Goal: Participate in discussion: Engage in conversation with other users on a specific topic

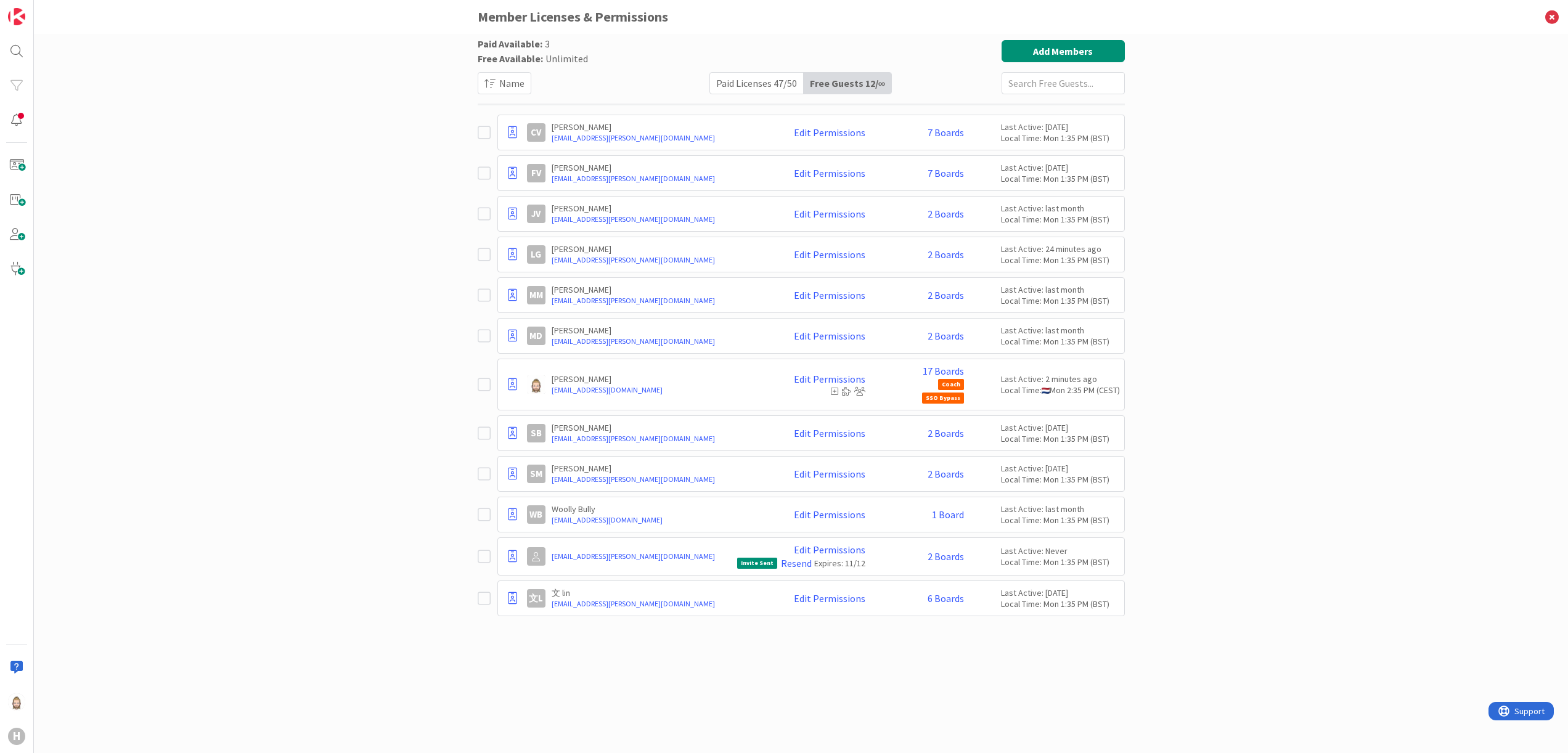
click at [430, 296] on div "Paid Available: 3 Free Available: Unlimited Name Paid Licenses 47 / 50 Free Gue…" at bounding box center [801, 394] width 1534 height 719
click at [1554, 11] on icon at bounding box center [1552, 17] width 32 height 34
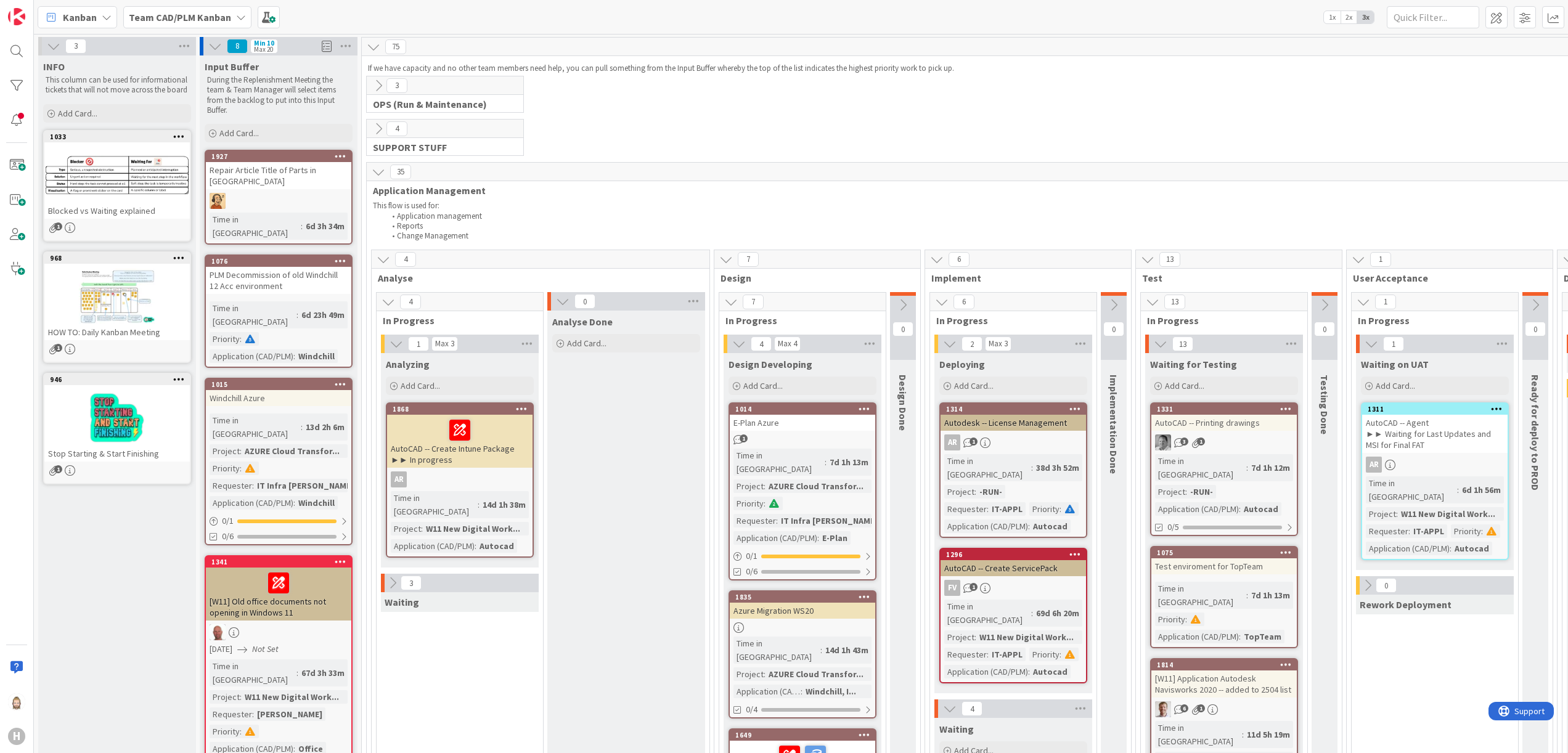
click at [218, 13] on b "Team CAD/PLM Kanban" at bounding box center [180, 17] width 102 height 12
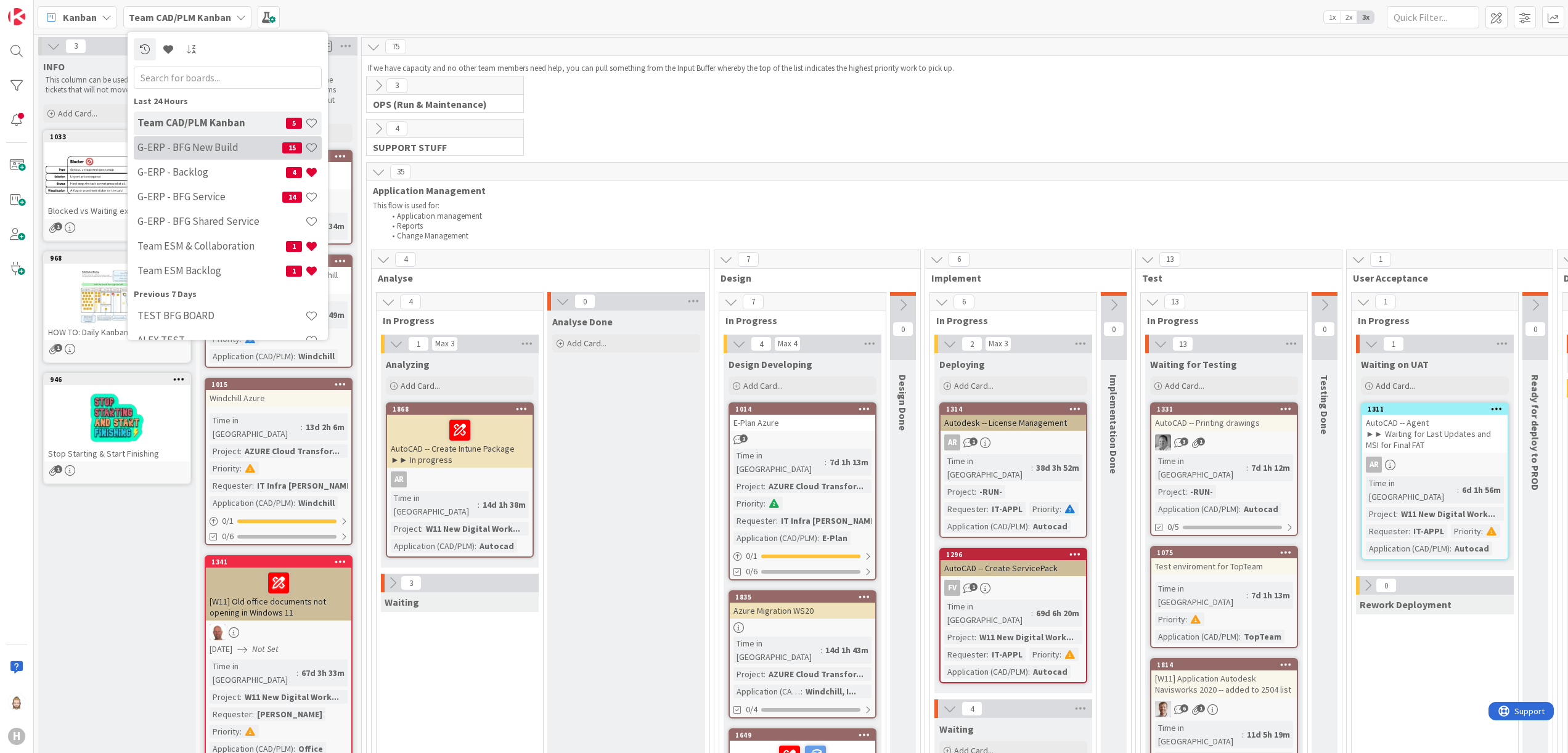
click at [231, 146] on h4 "G-ERP - BFG New Build" at bounding box center [209, 147] width 145 height 12
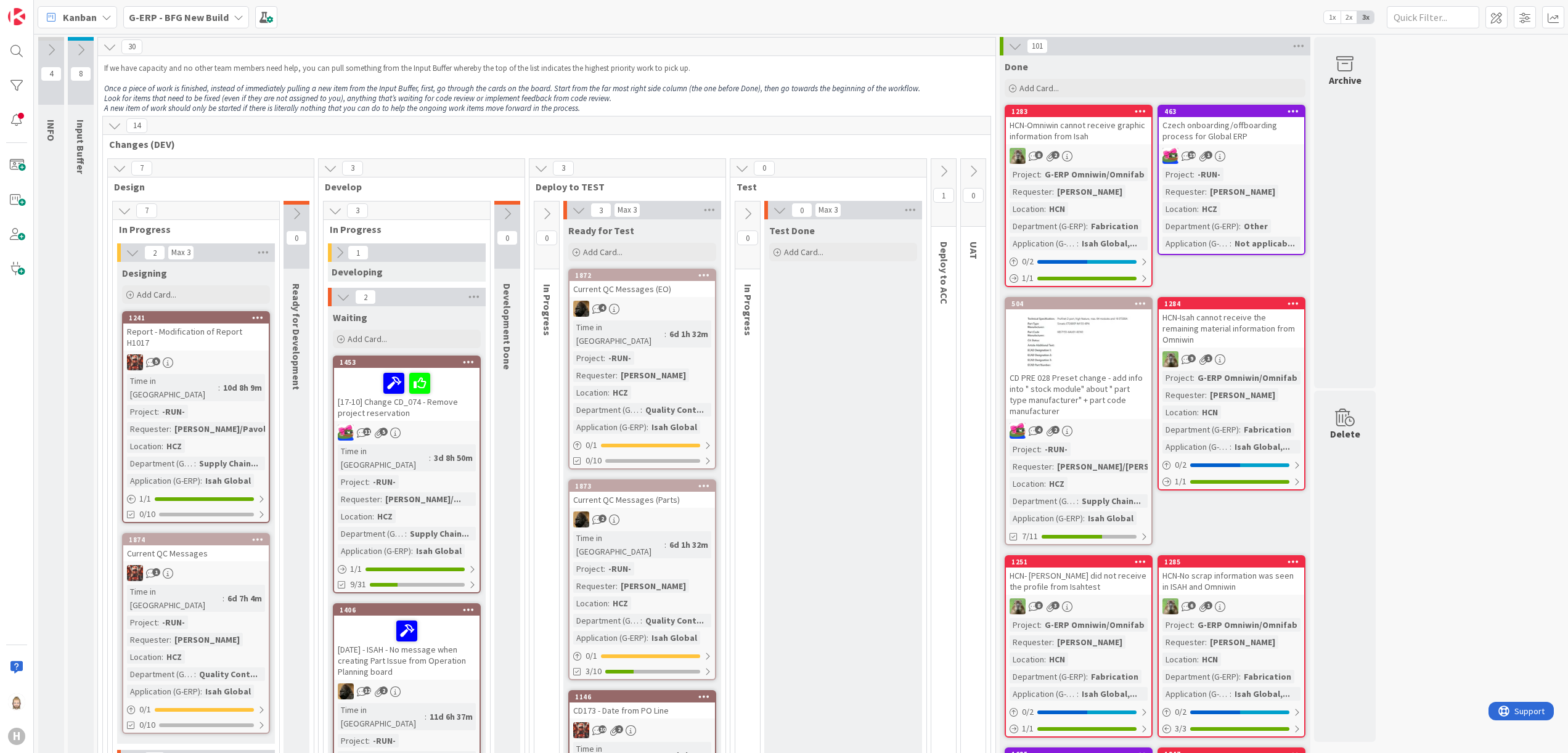
click at [118, 131] on icon at bounding box center [115, 126] width 13 height 13
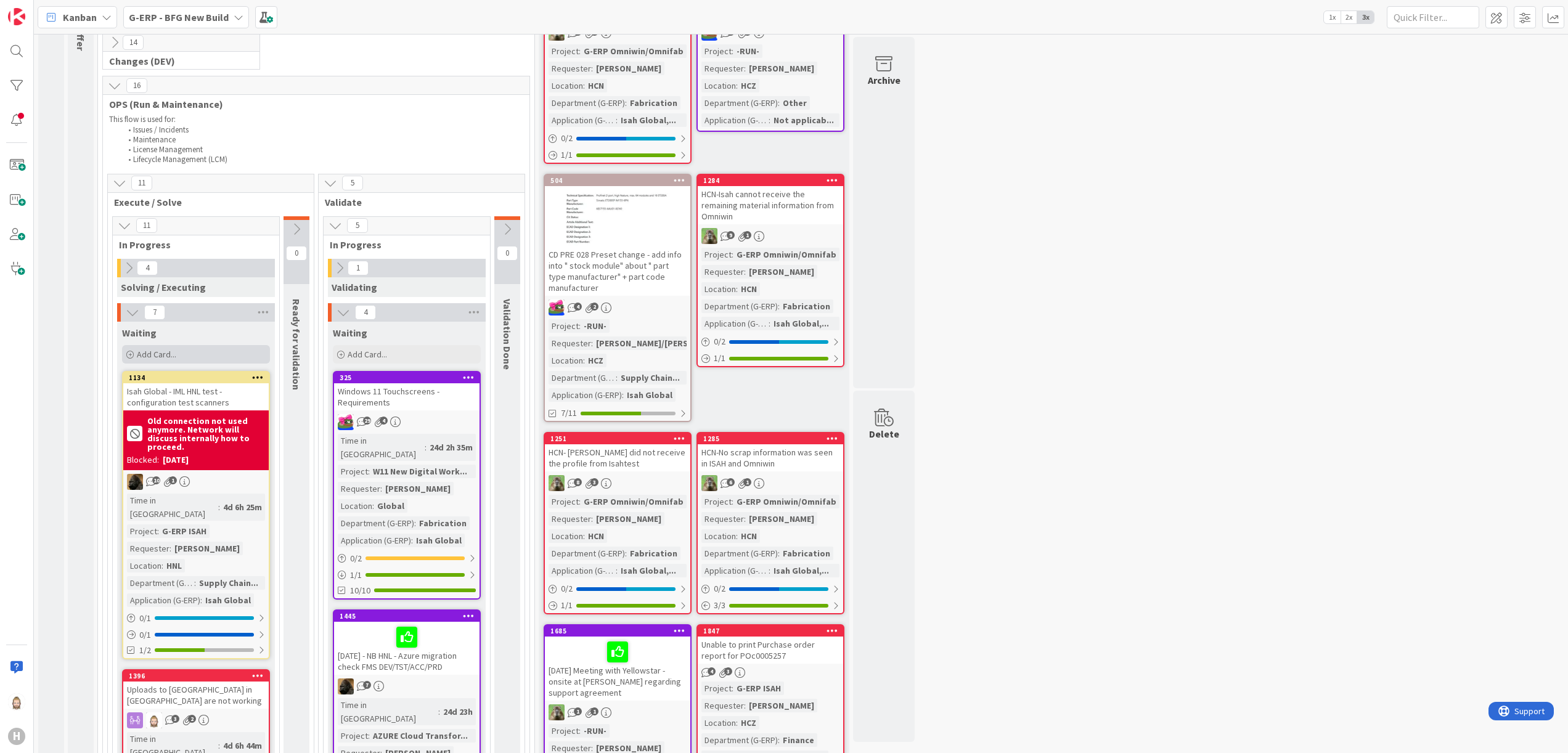
scroll to position [246, 0]
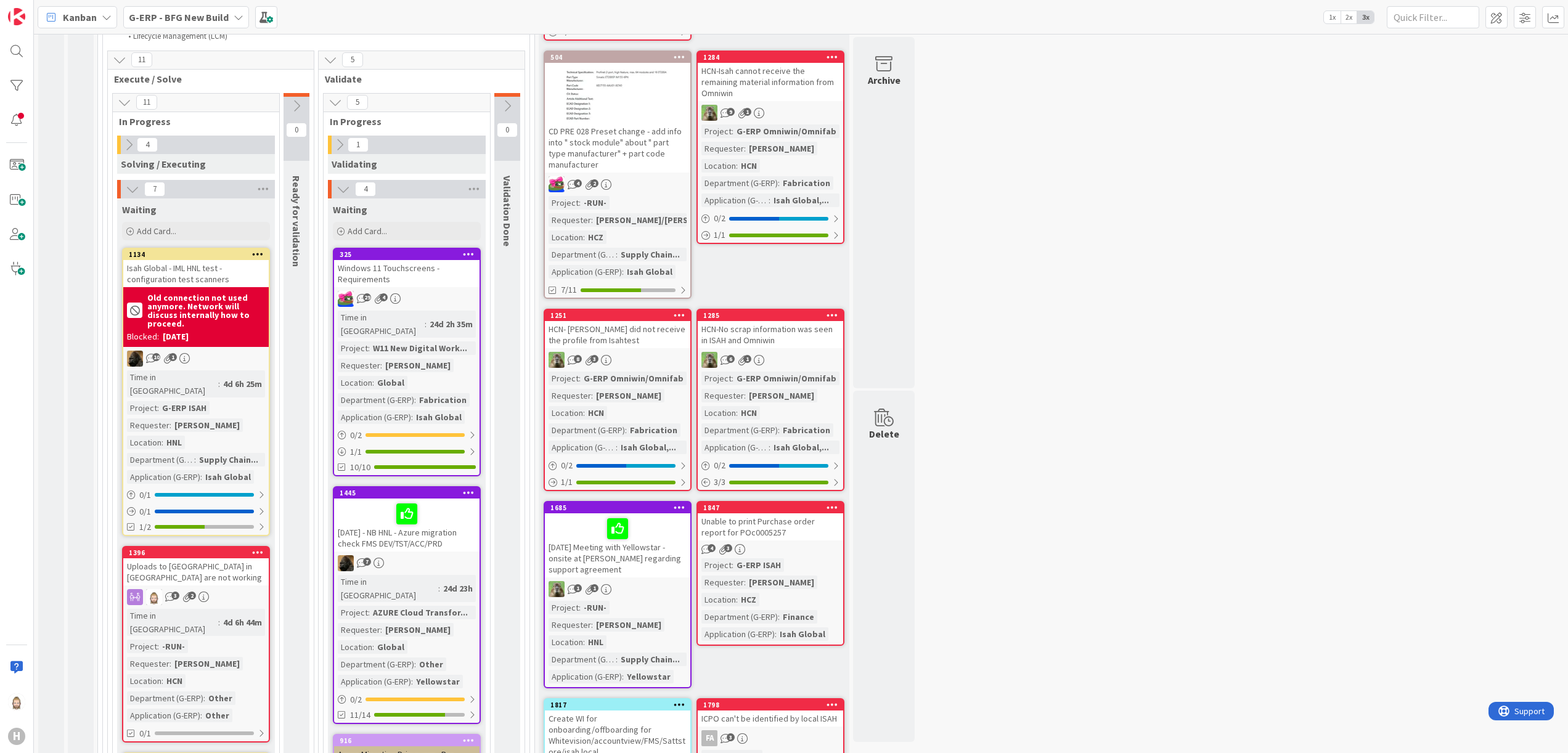
click at [204, 558] on div "Uploads to [GEOGRAPHIC_DATA] in [GEOGRAPHIC_DATA] are not working" at bounding box center [196, 571] width 146 height 27
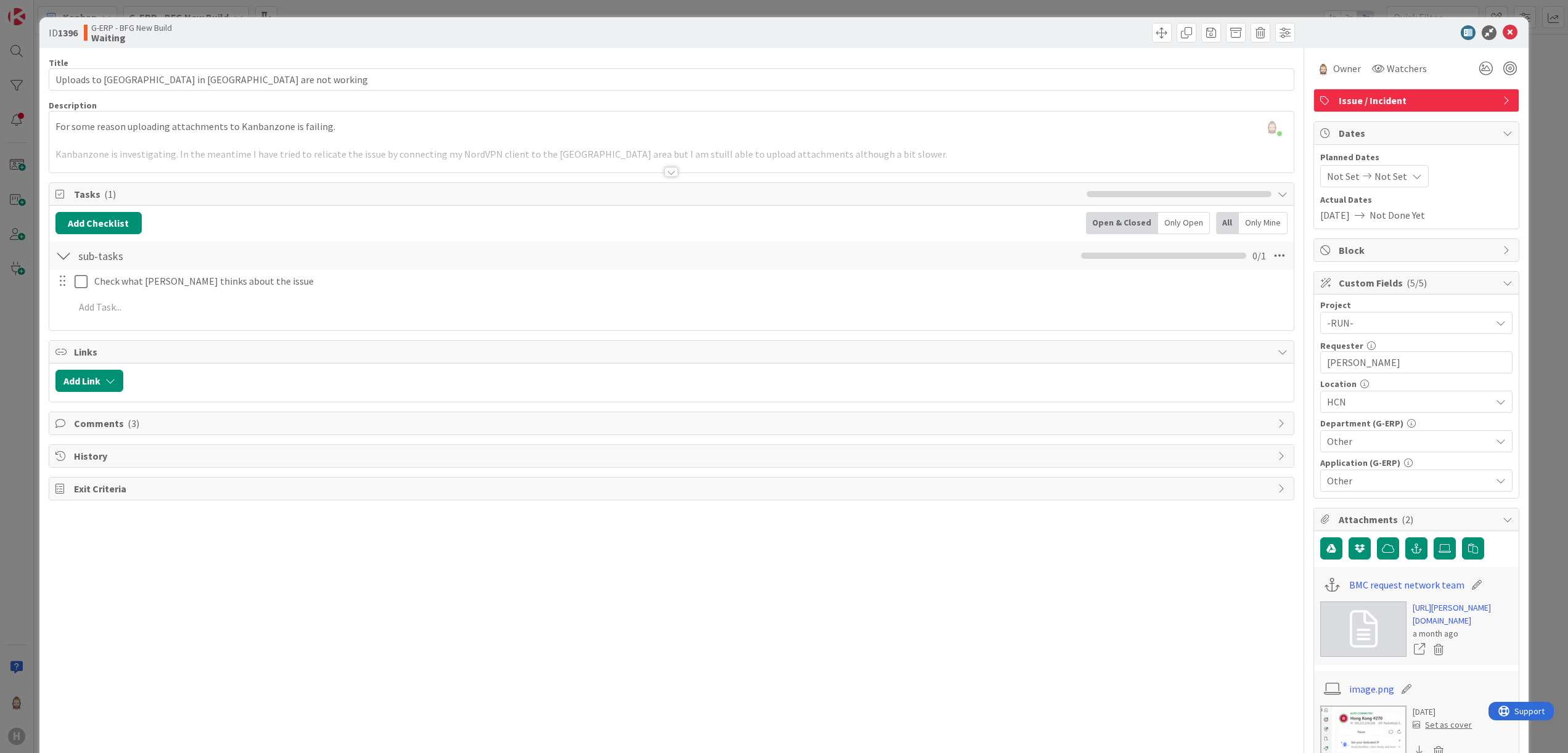
click at [101, 423] on span "Comments ( 3 )" at bounding box center [673, 424] width 1198 height 15
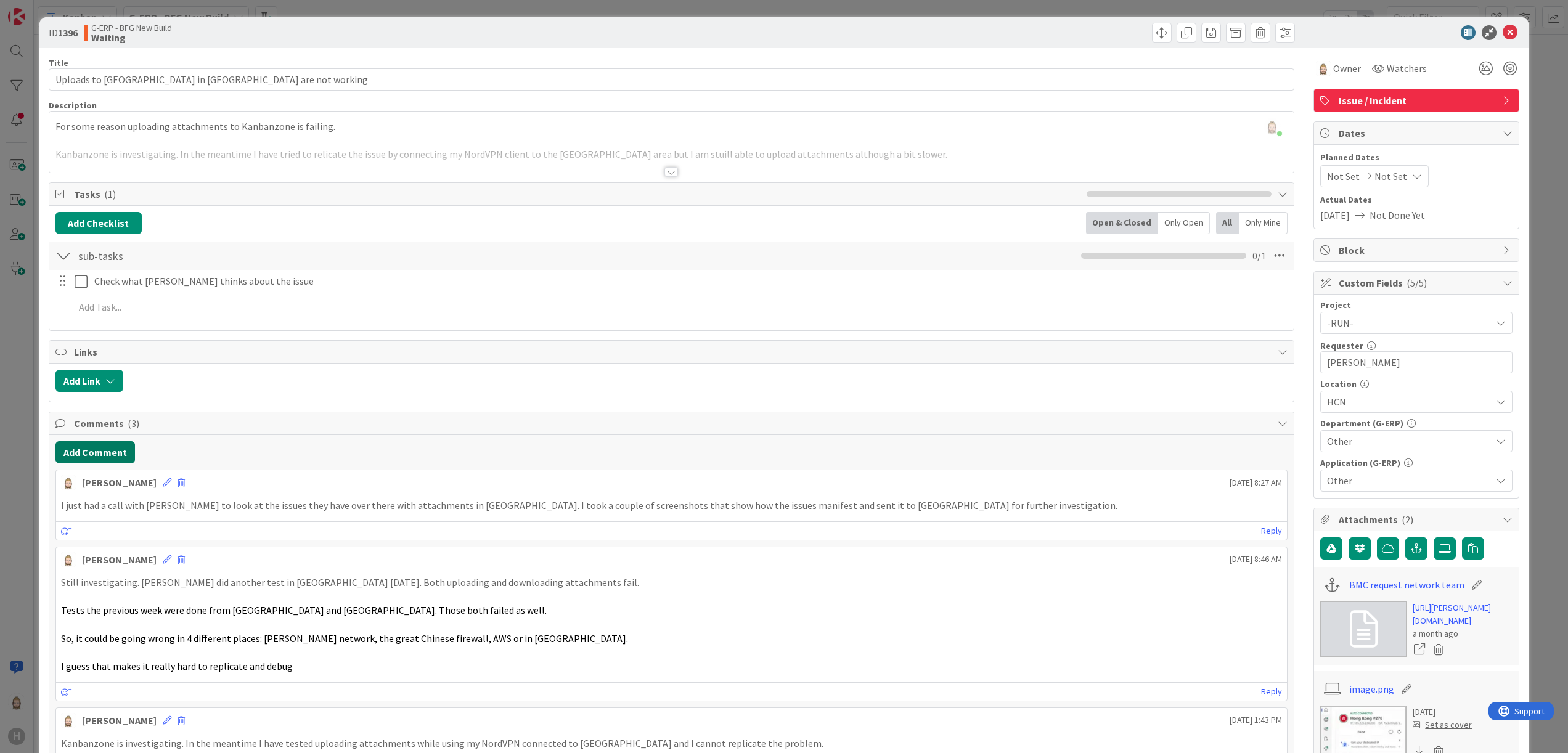
click at [101, 451] on button "Add Comment" at bounding box center [96, 451] width 79 height 22
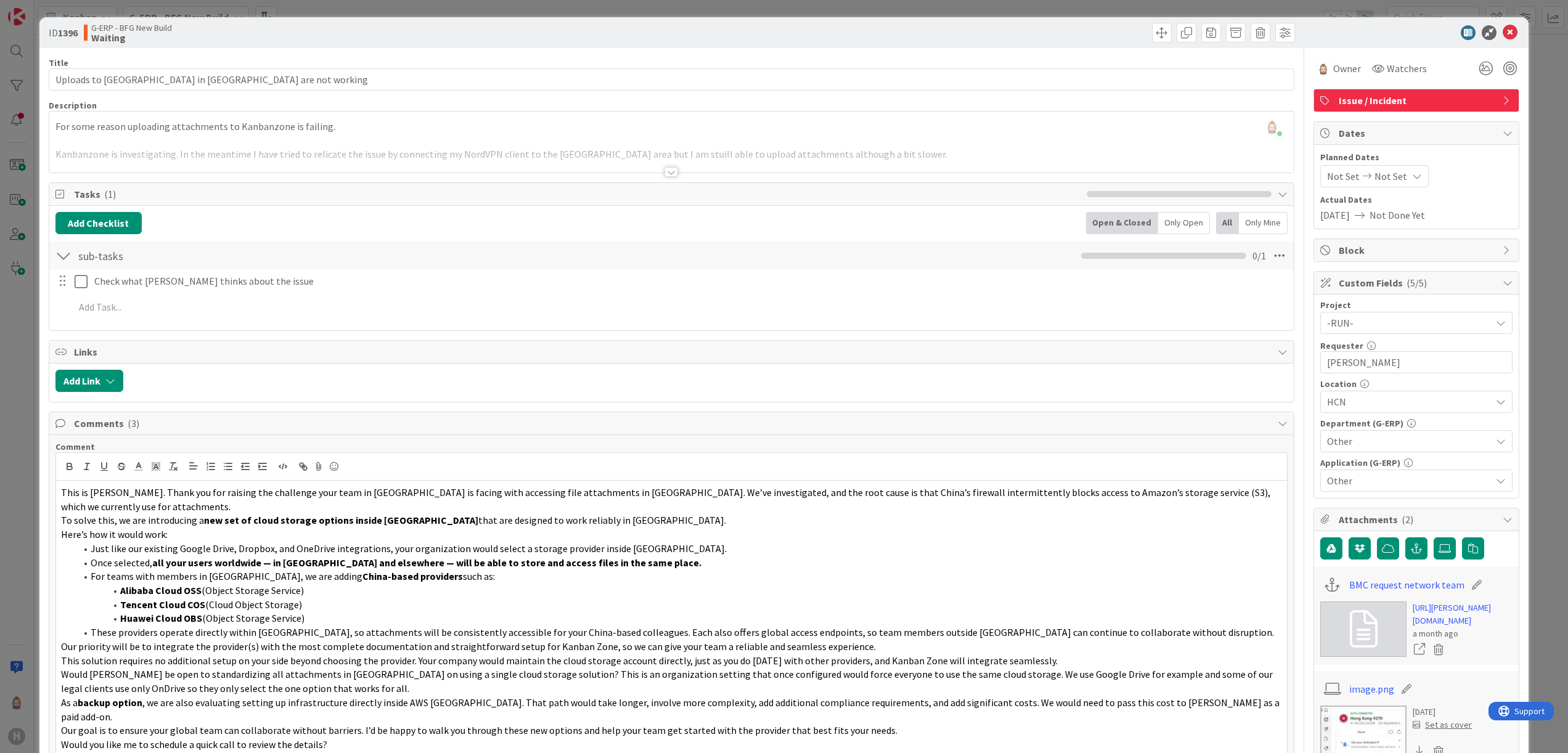
click at [649, 513] on p "To solve this, we are introducing a new set of cloud storage options inside [GE…" at bounding box center [671, 519] width 1222 height 14
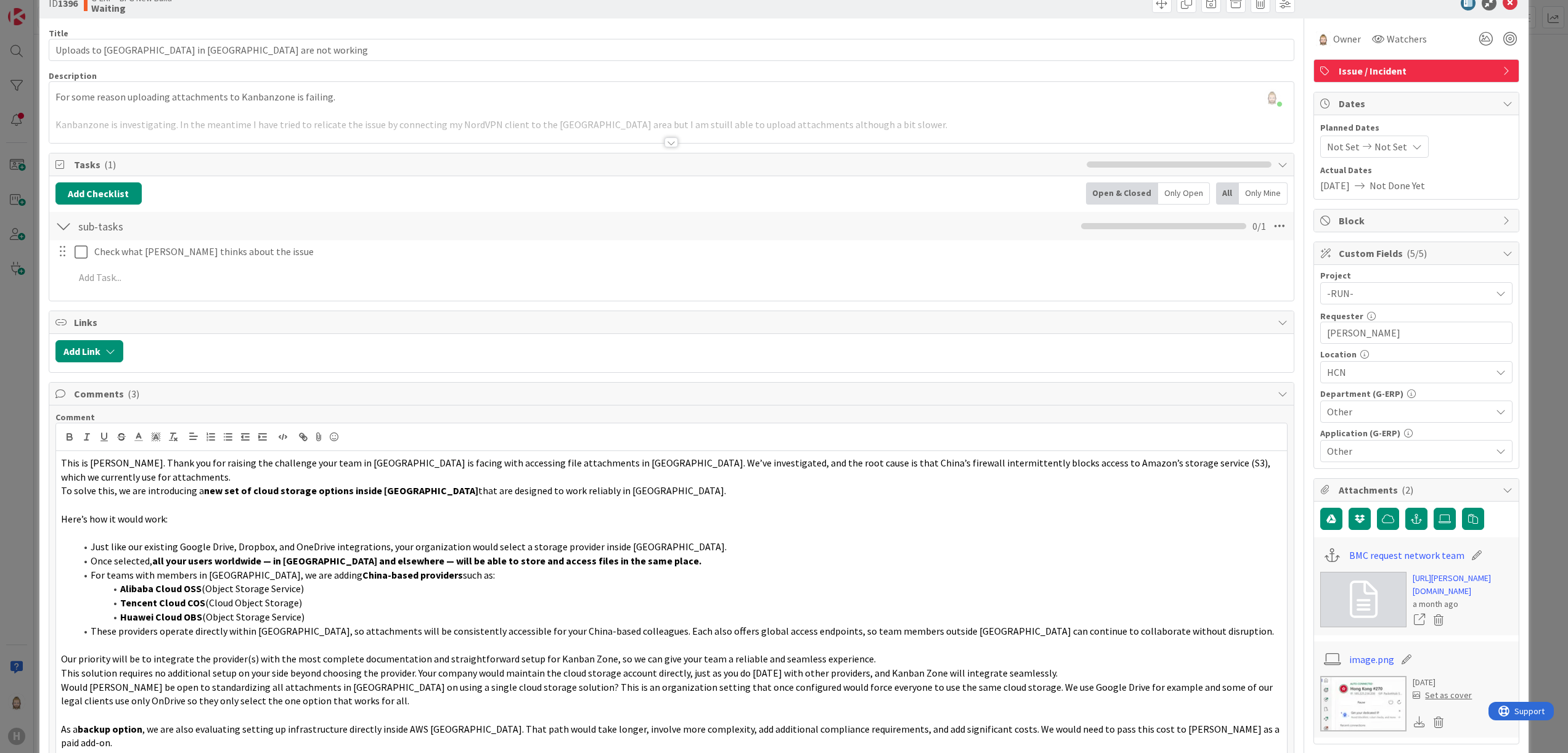
scroll to position [44, 0]
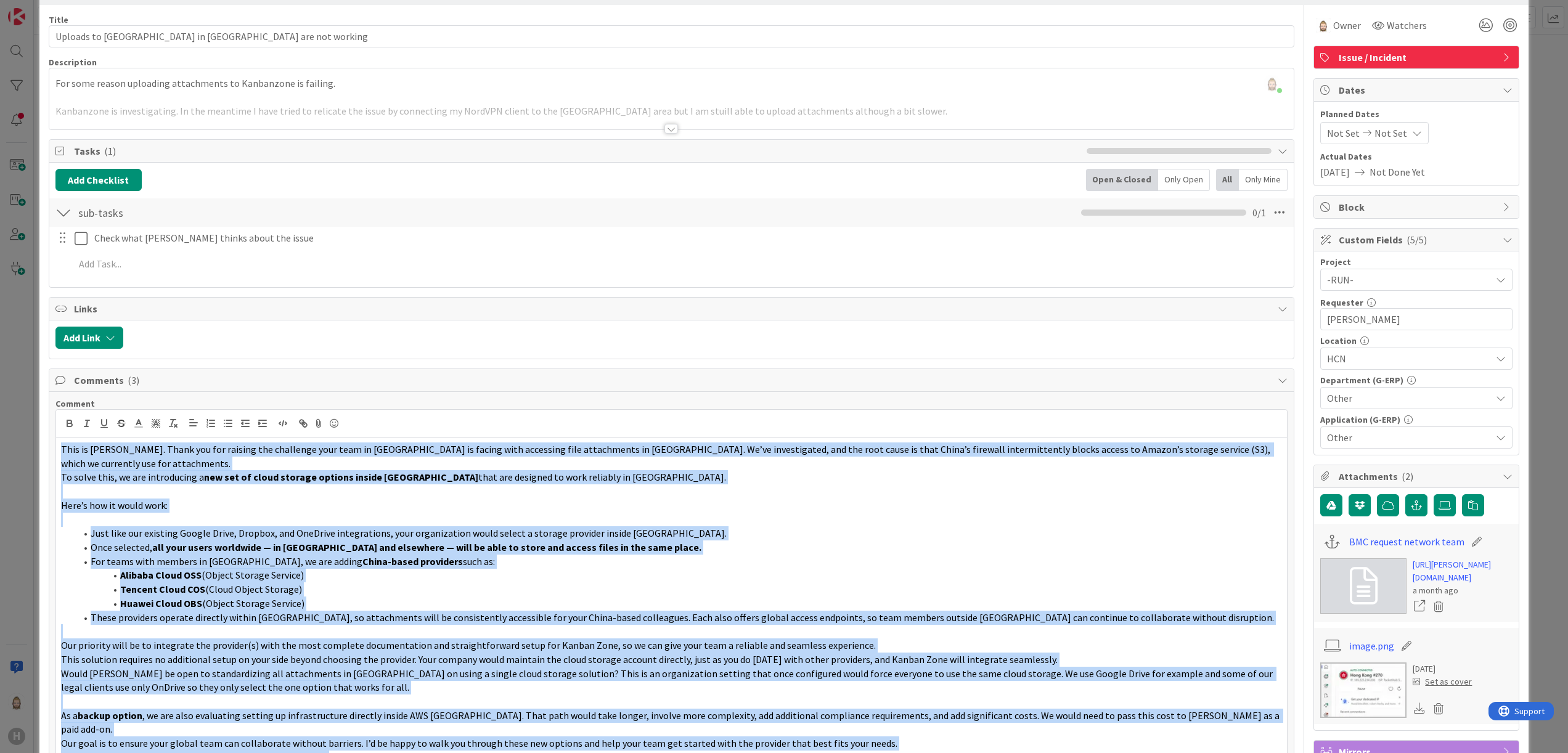
copy div "Lore ip Dolorsi. Ametc adi eli seddoei tem incididun utla etdo ma Aliqu en admi…"
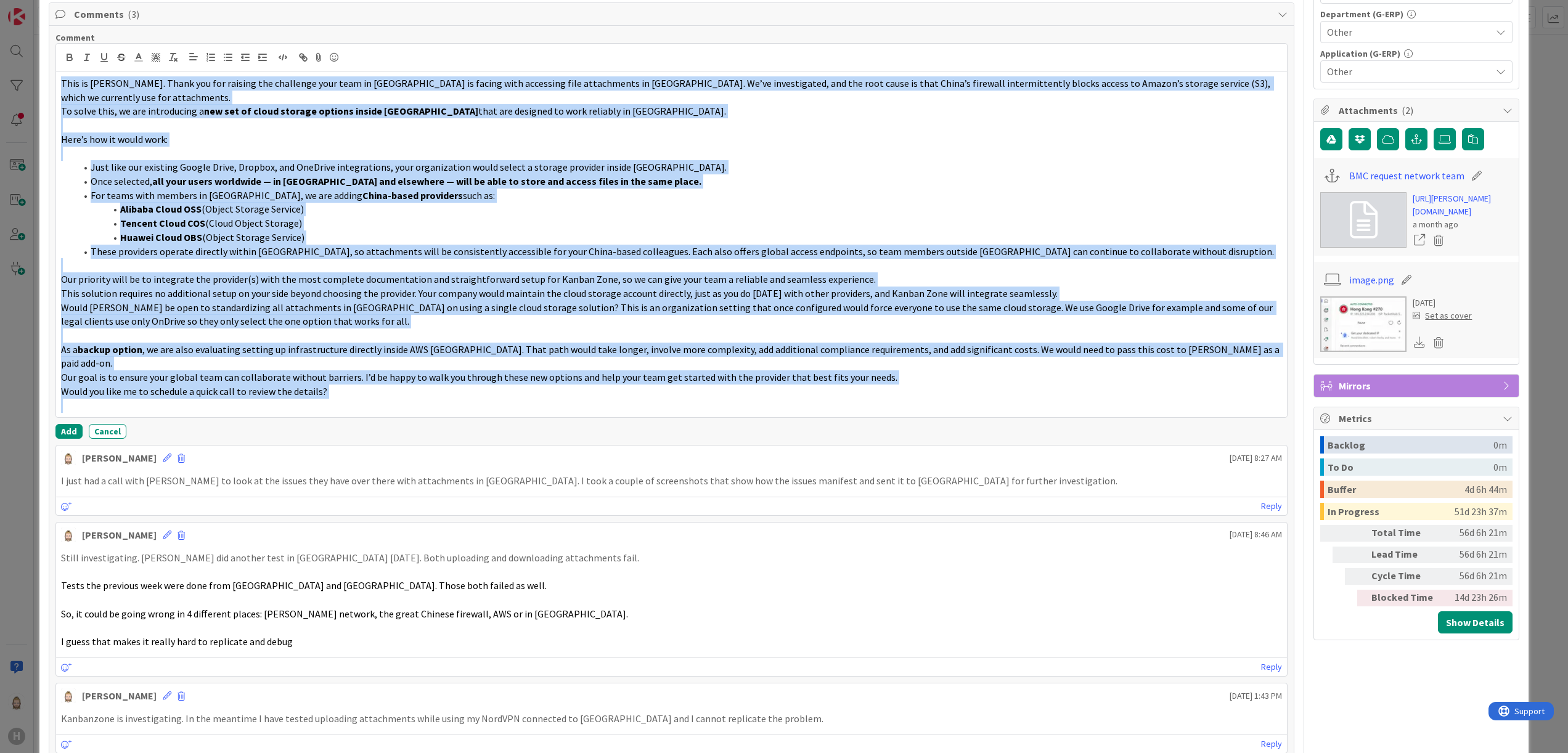
scroll to position [412, 0]
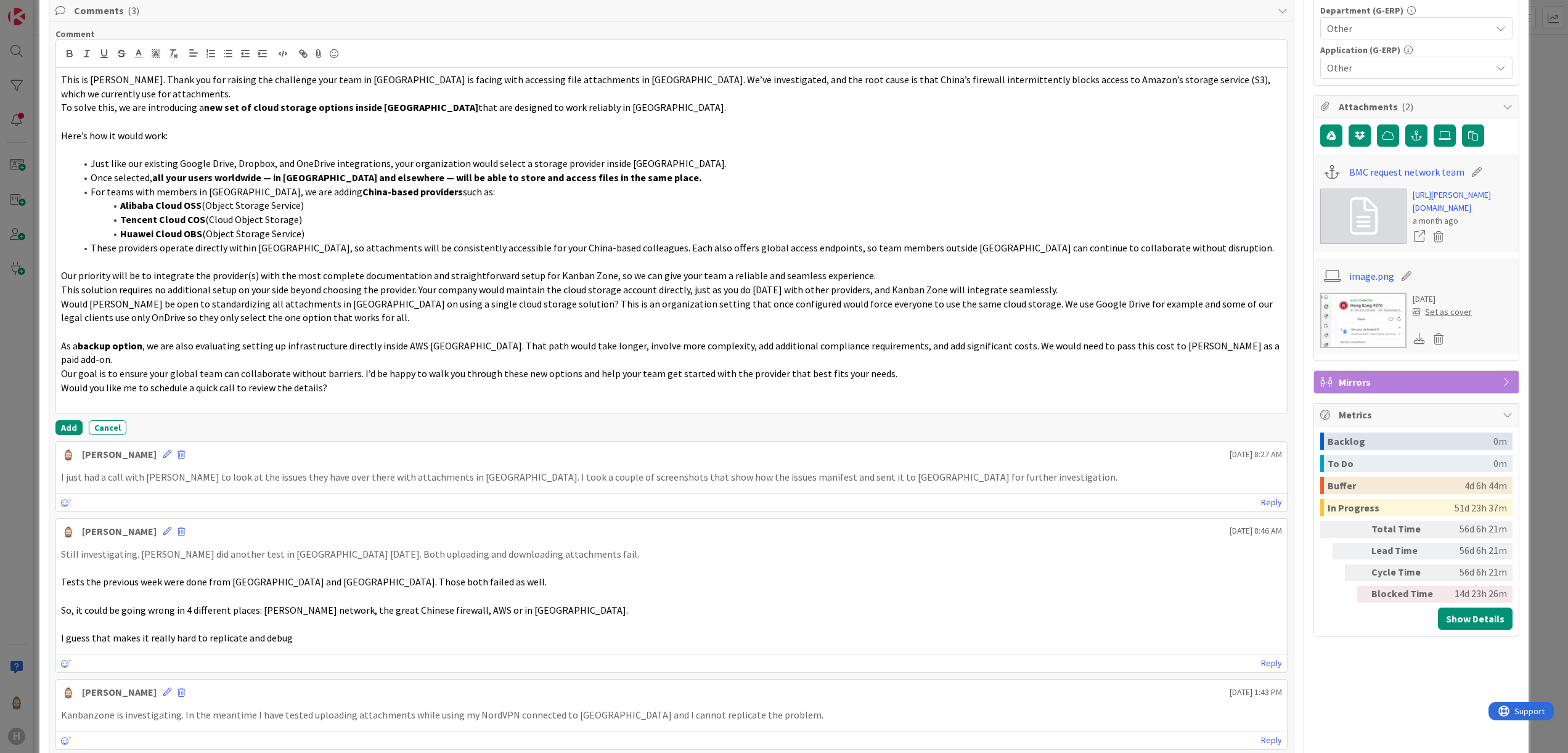
click at [68, 394] on div "Comment 5,320 / 10,000 This is [PERSON_NAME]. Thank you for raising the challen…" at bounding box center [672, 232] width 1232 height 407
click at [72, 420] on button "Add" at bounding box center [69, 428] width 27 height 15
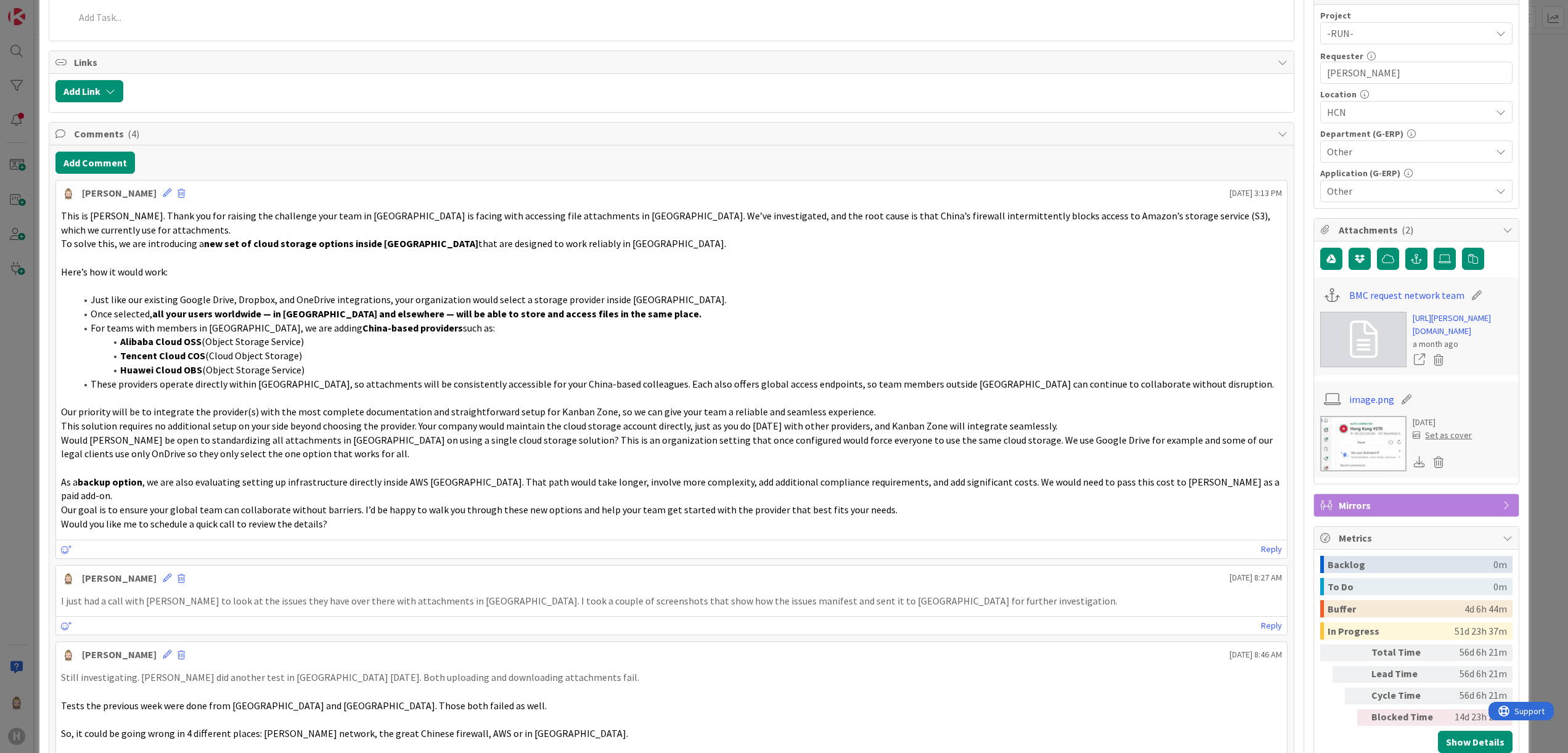
scroll to position [0, 0]
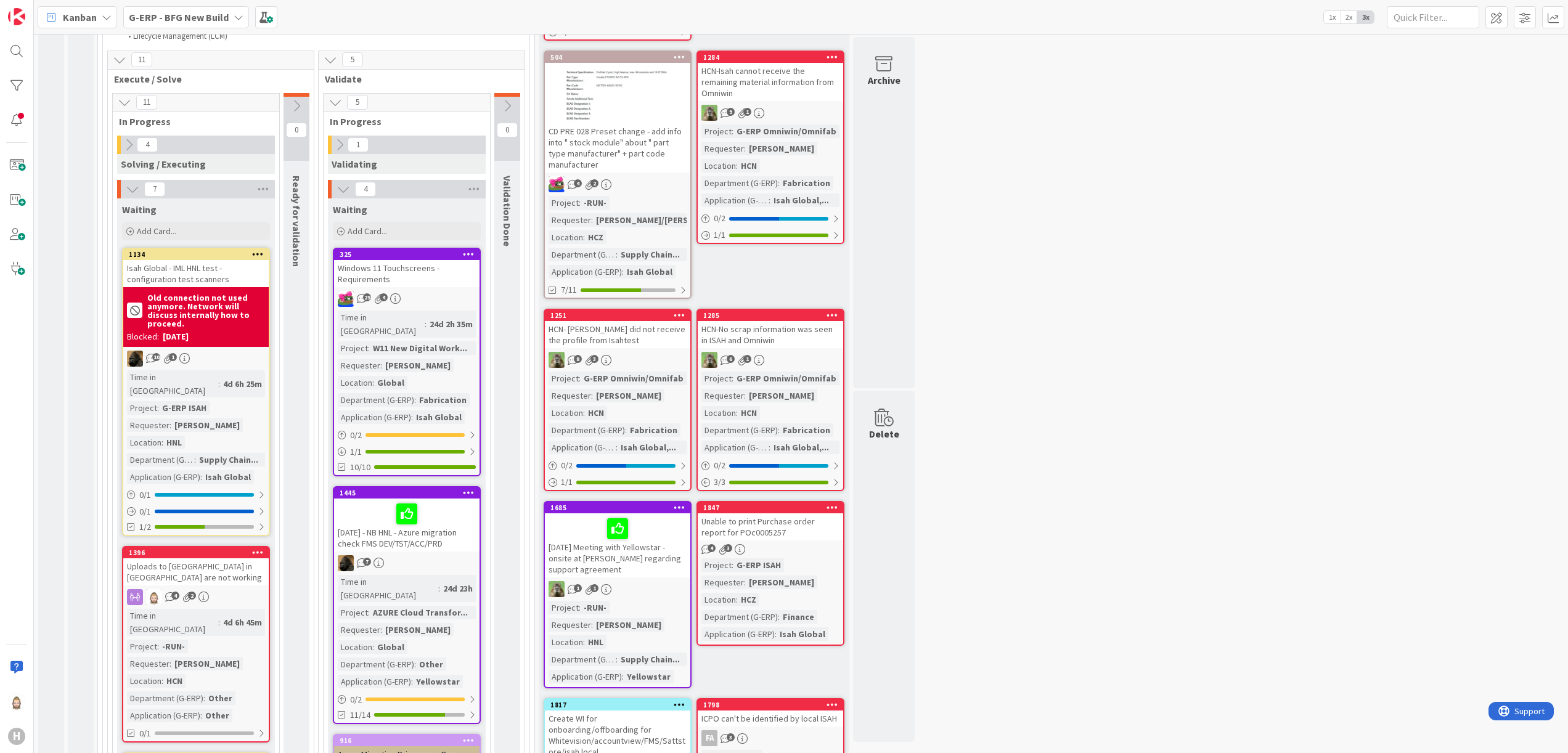
click at [195, 22] on b "G-ERP - BFG New Build" at bounding box center [179, 17] width 100 height 12
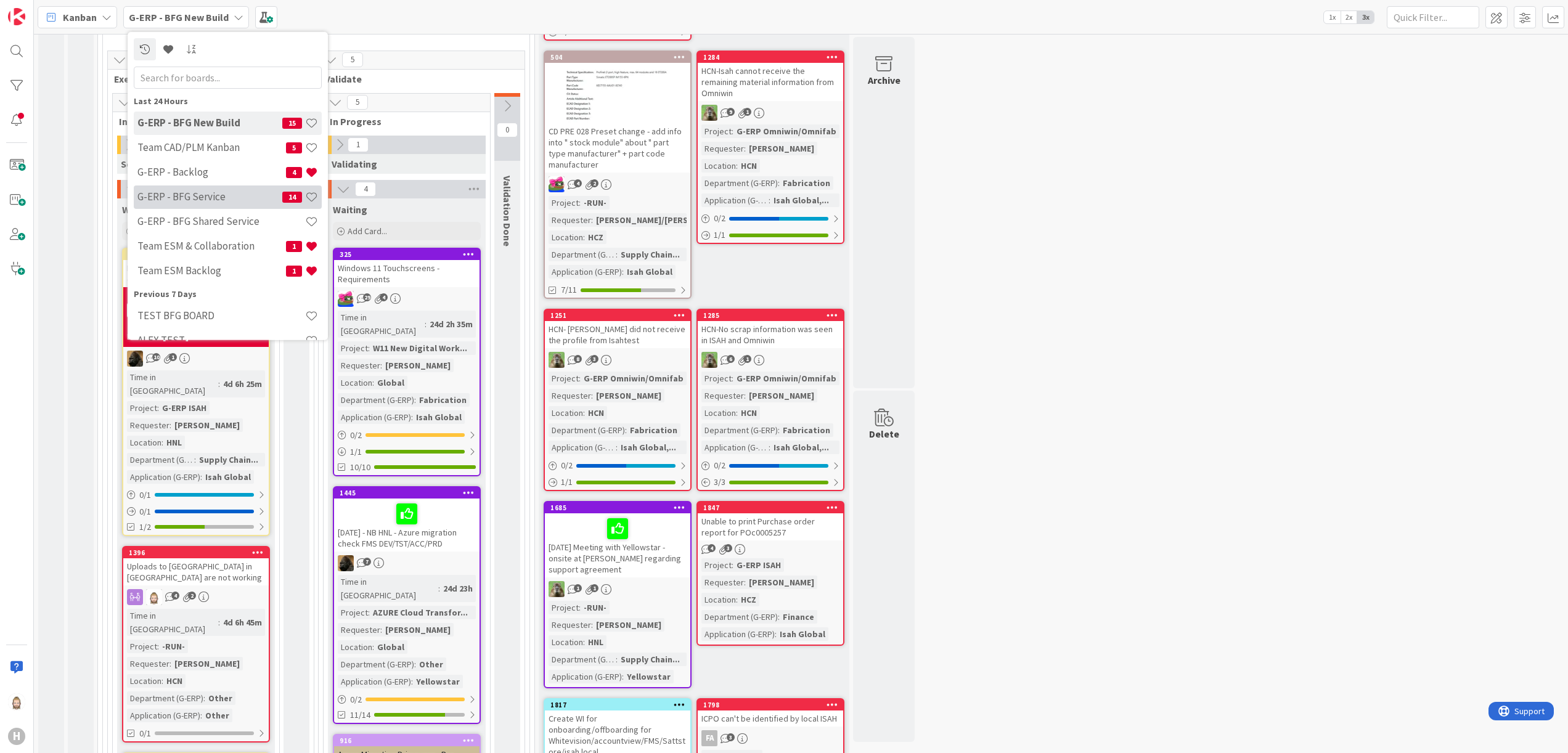
click at [225, 198] on h4 "G-ERP - BFG Service" at bounding box center [209, 196] width 145 height 12
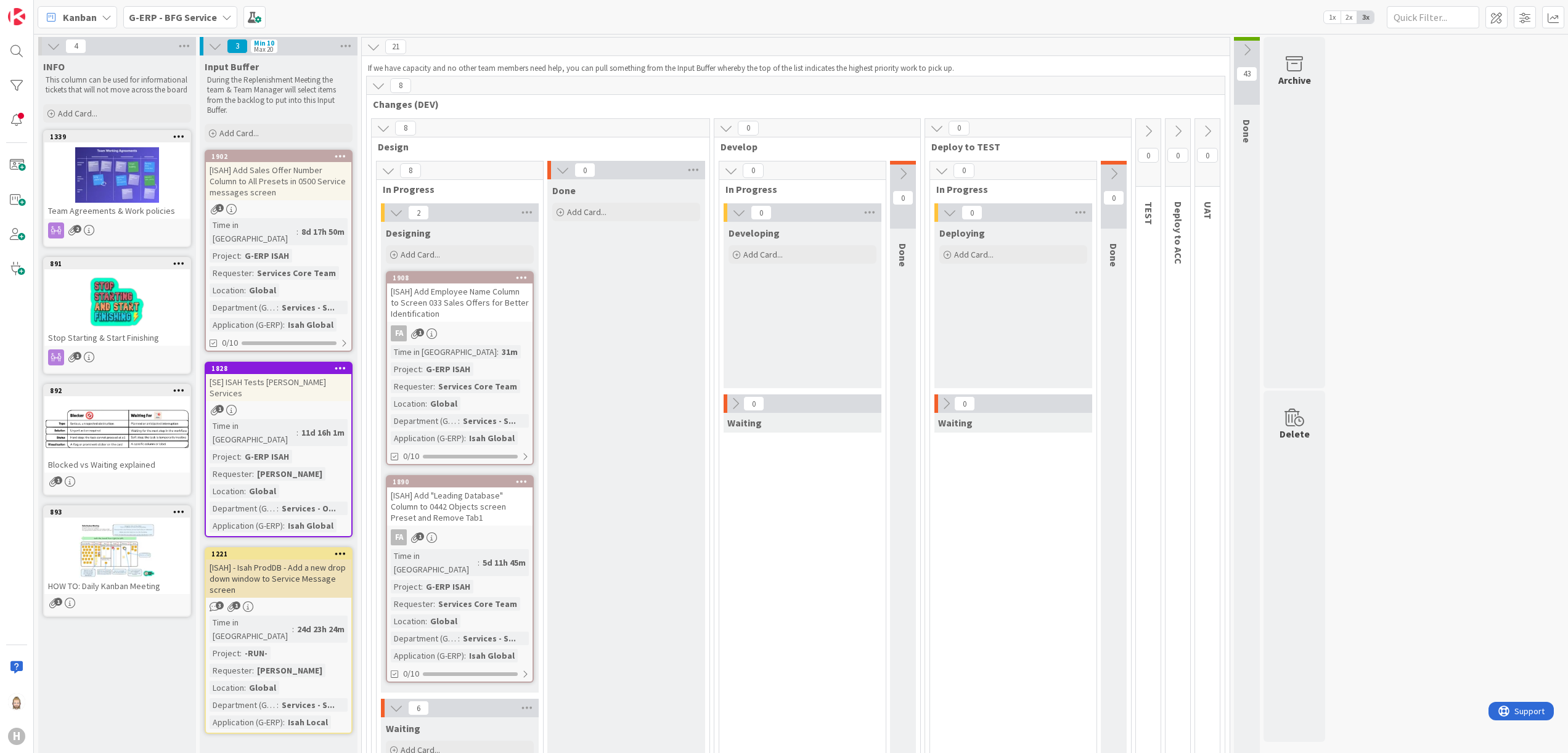
click at [383, 82] on icon at bounding box center [379, 85] width 13 height 13
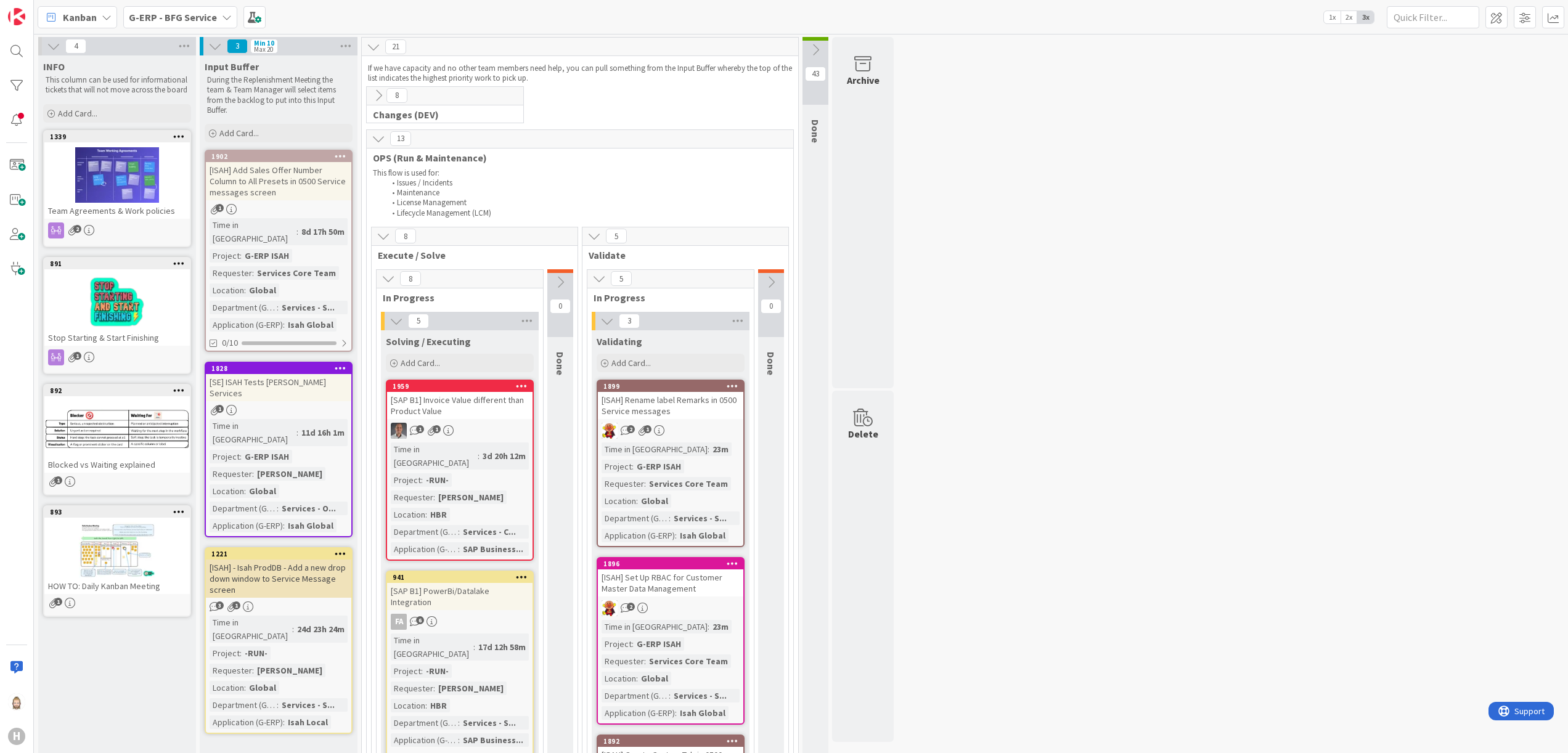
click at [213, 44] on icon at bounding box center [215, 46] width 13 height 13
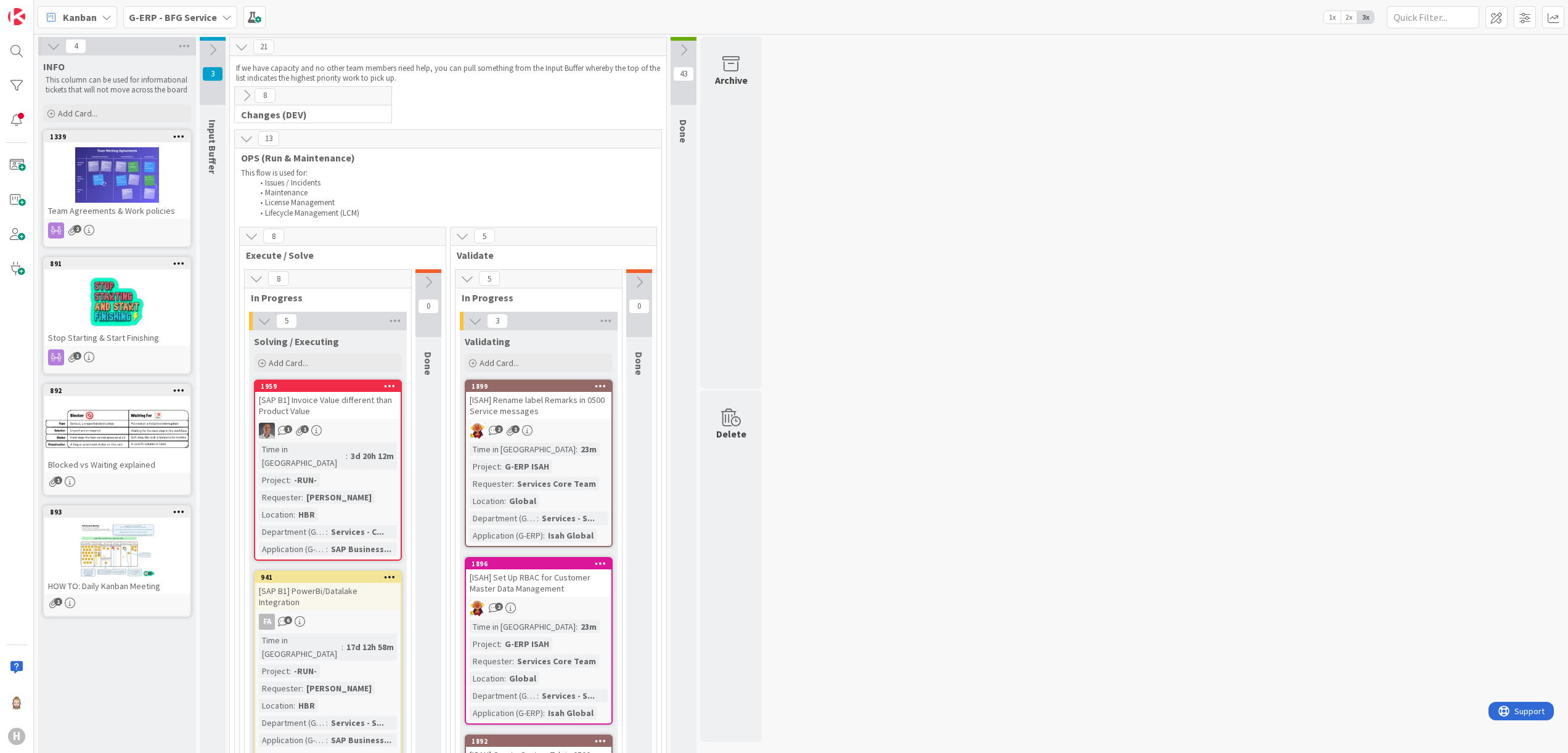
click at [56, 45] on icon at bounding box center [53, 46] width 13 height 13
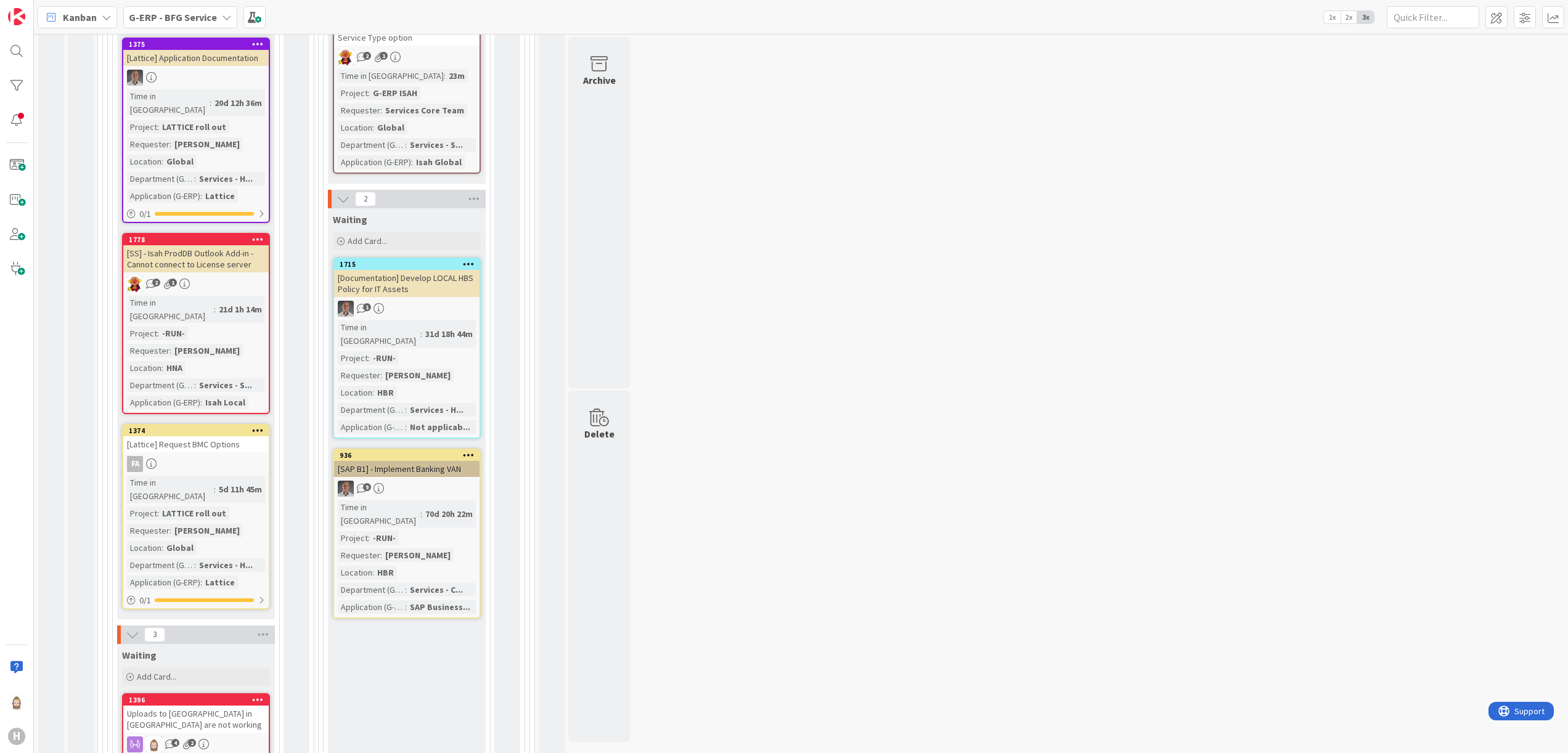
scroll to position [986, 0]
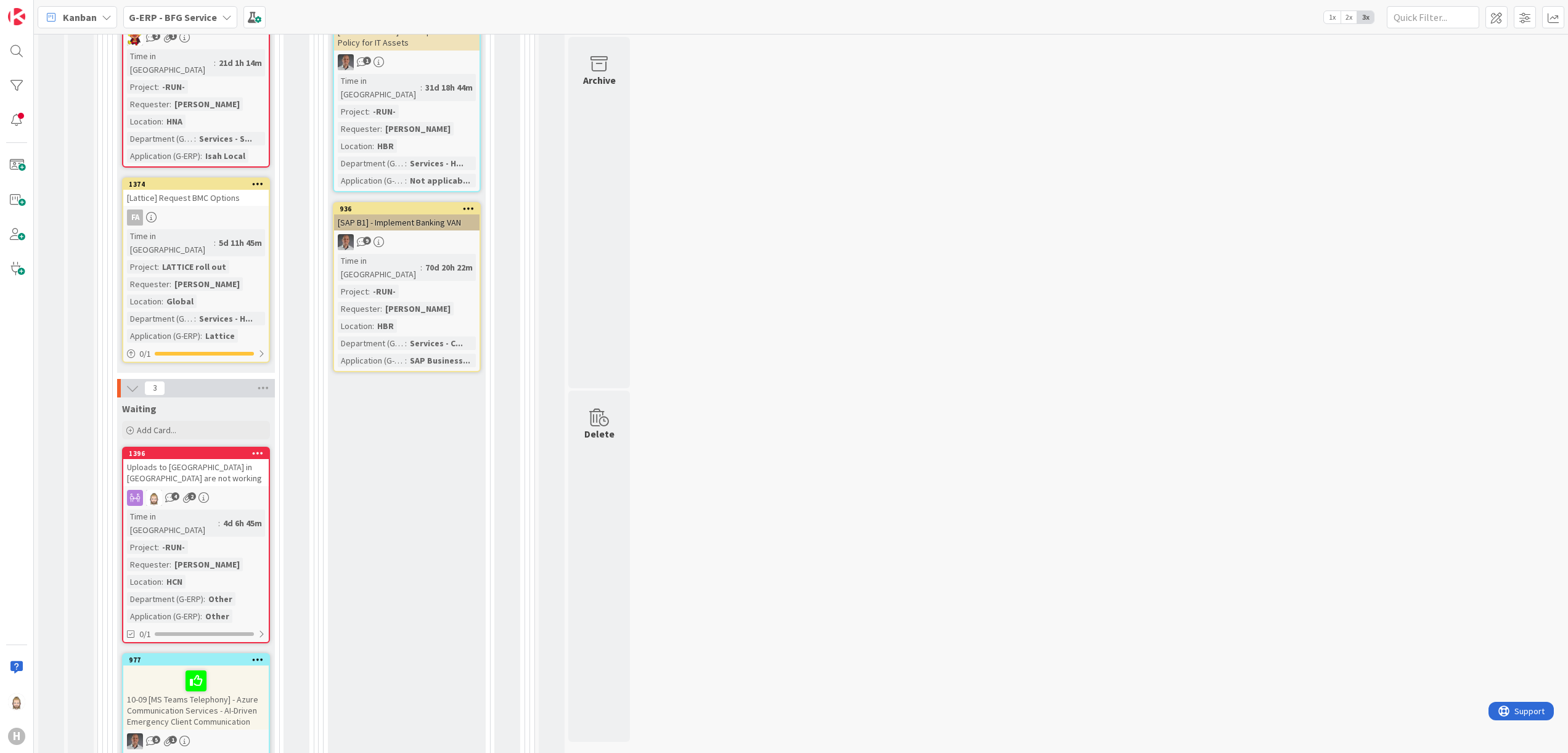
click at [219, 459] on div "Uploads to [GEOGRAPHIC_DATA] in [GEOGRAPHIC_DATA] are not working" at bounding box center [196, 472] width 146 height 27
click at [203, 459] on div "Uploads to [GEOGRAPHIC_DATA] in [GEOGRAPHIC_DATA] are not working" at bounding box center [196, 472] width 146 height 27
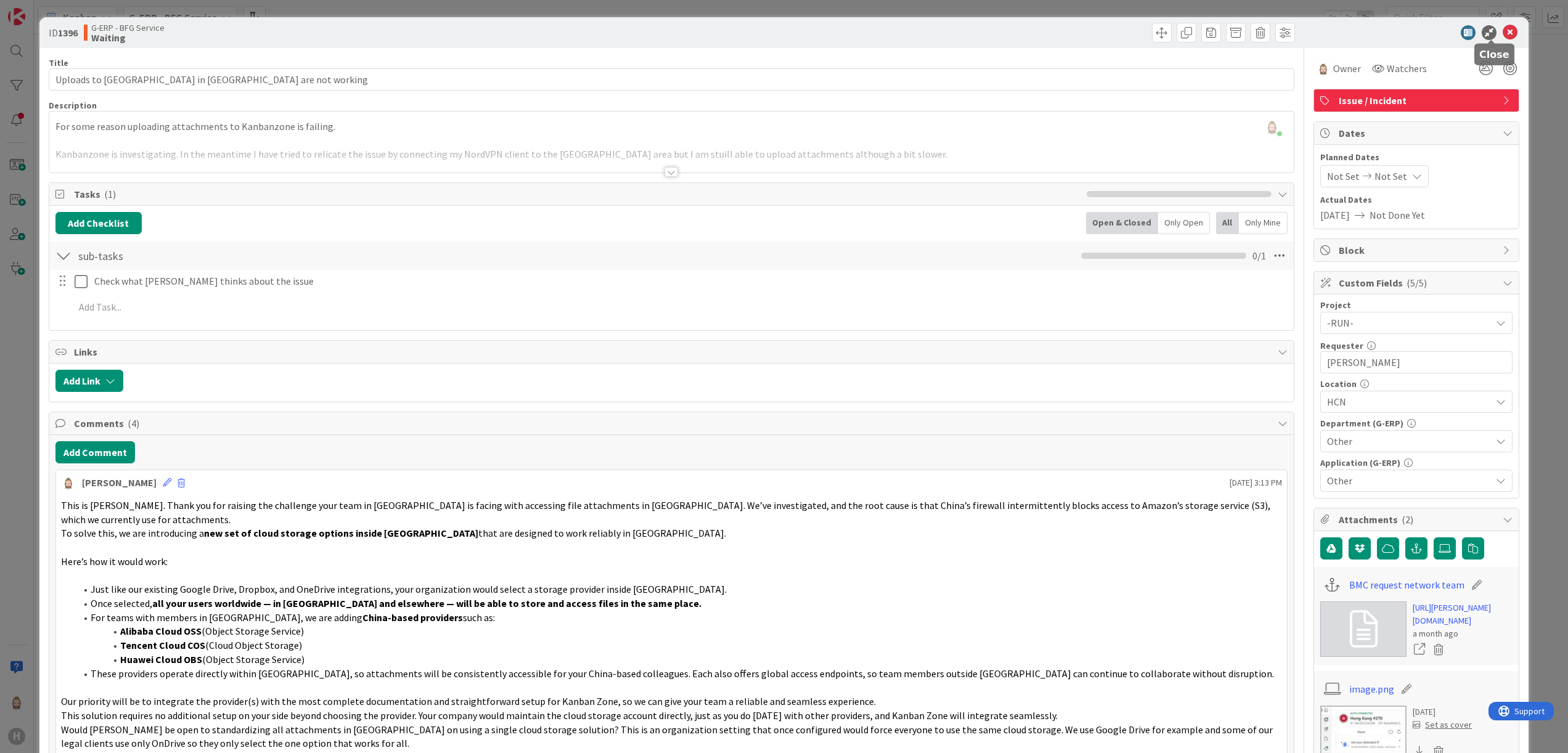
click at [1503, 31] on icon at bounding box center [1510, 33] width 15 height 15
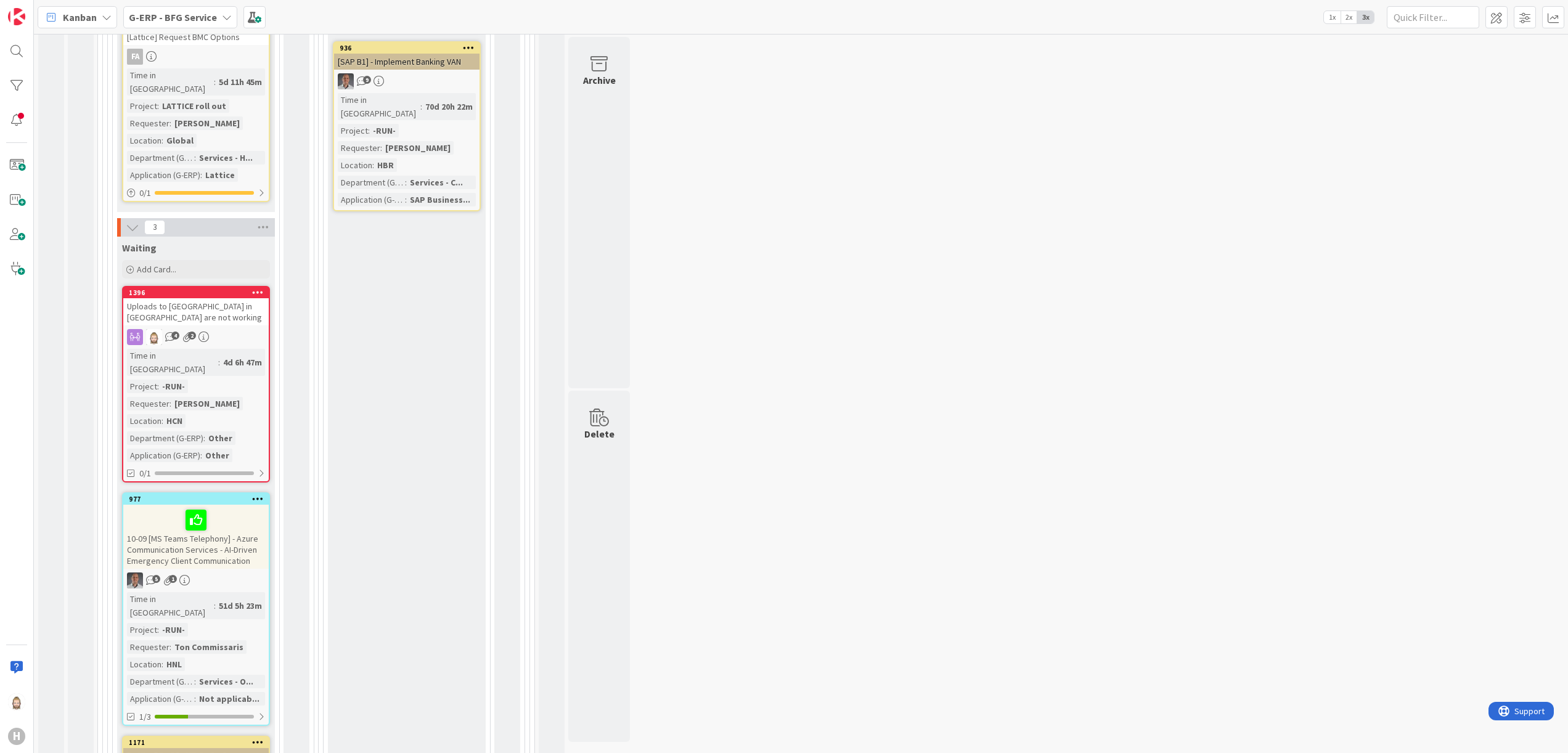
scroll to position [1287, 0]
